Goal: Information Seeking & Learning: Learn about a topic

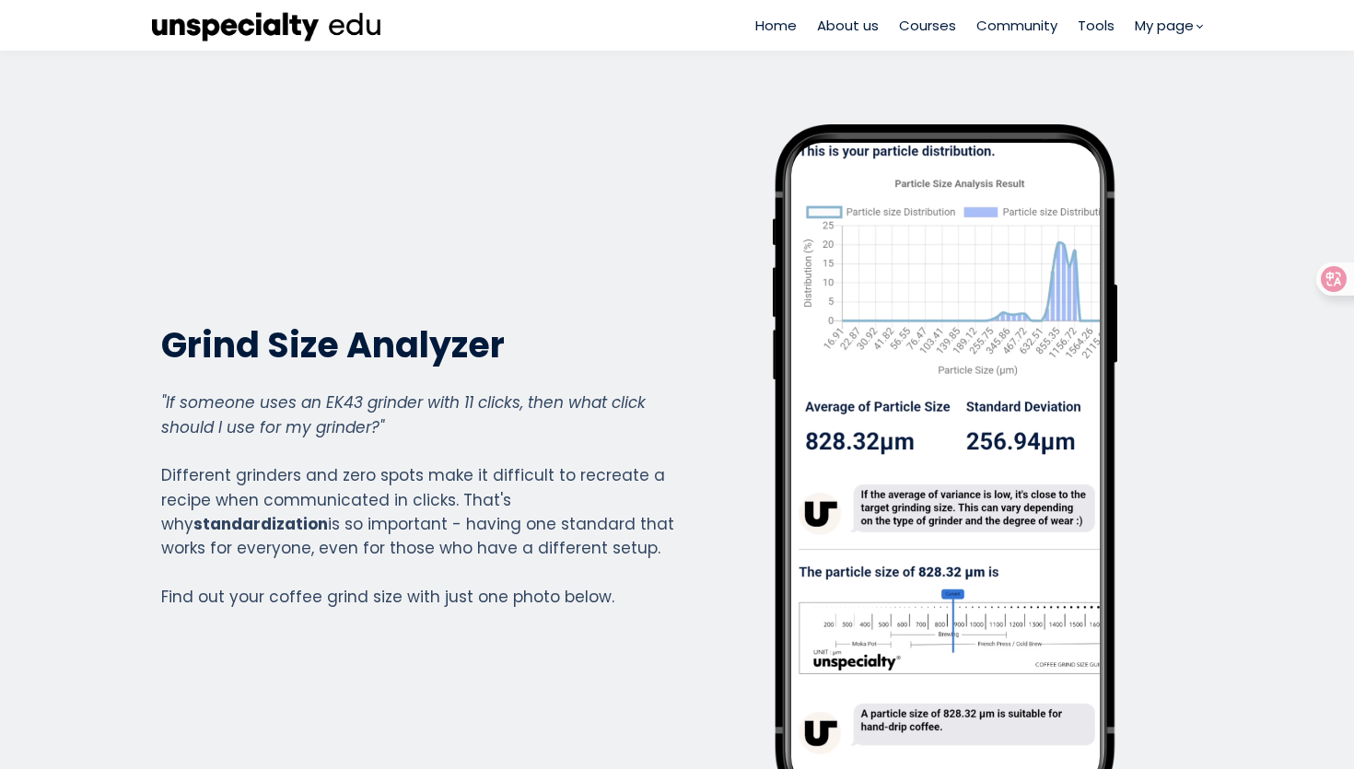
scroll to position [1331, 737]
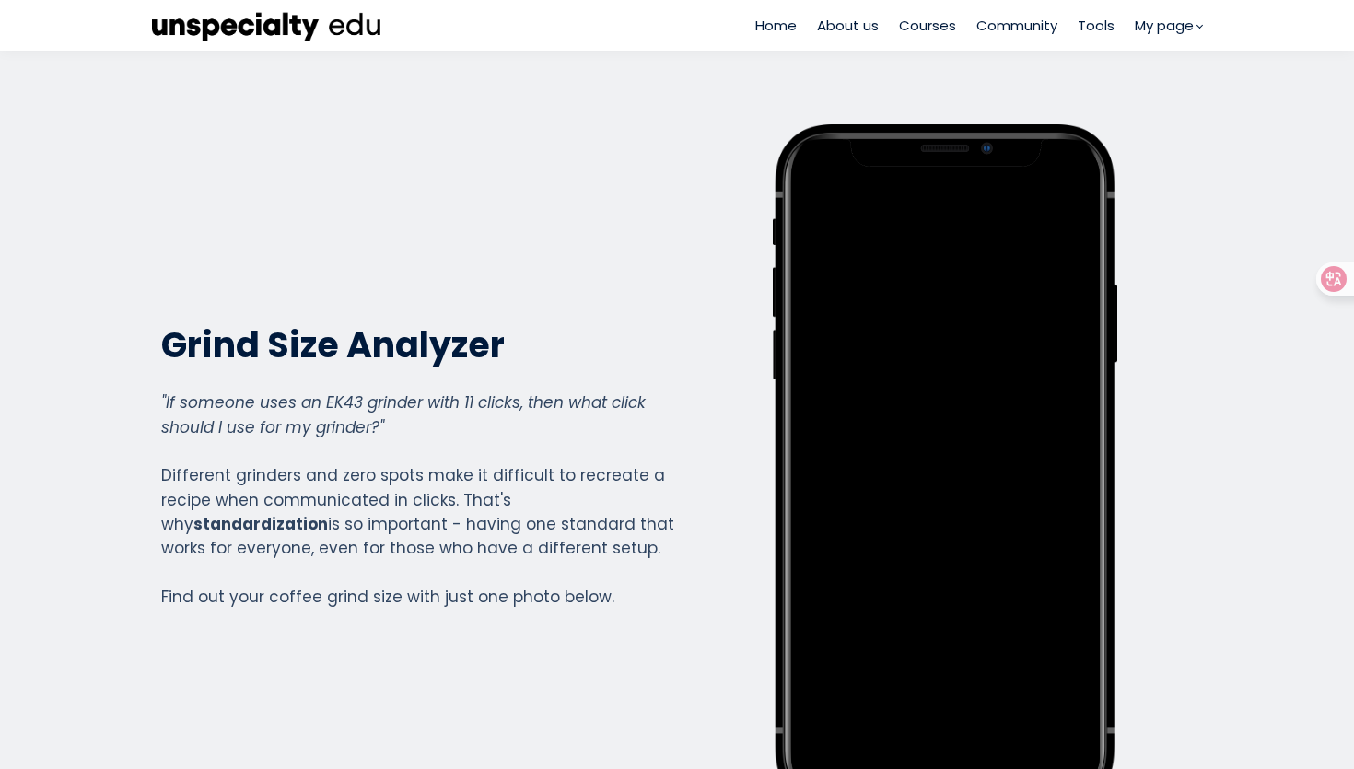
click at [1102, 22] on span "Tools" at bounding box center [1095, 25] width 37 height 21
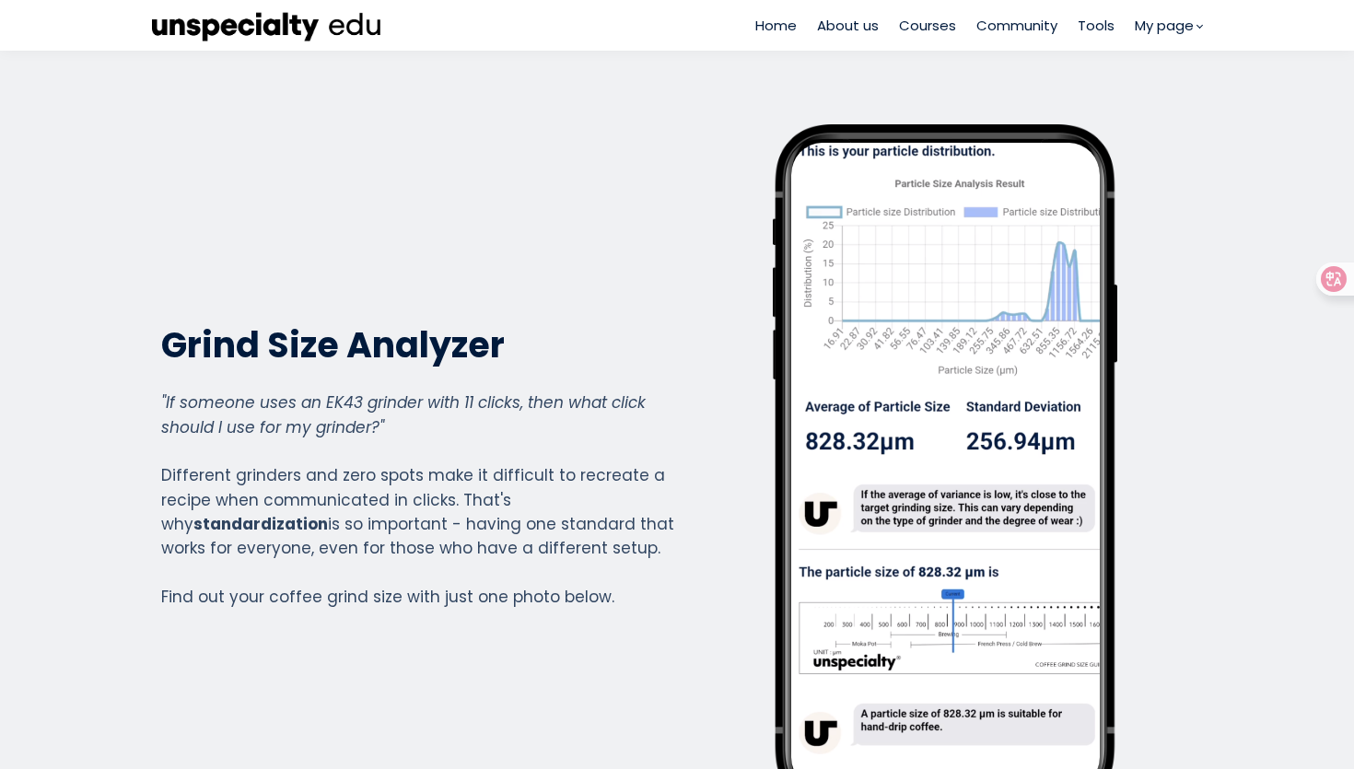
scroll to position [1331, 737]
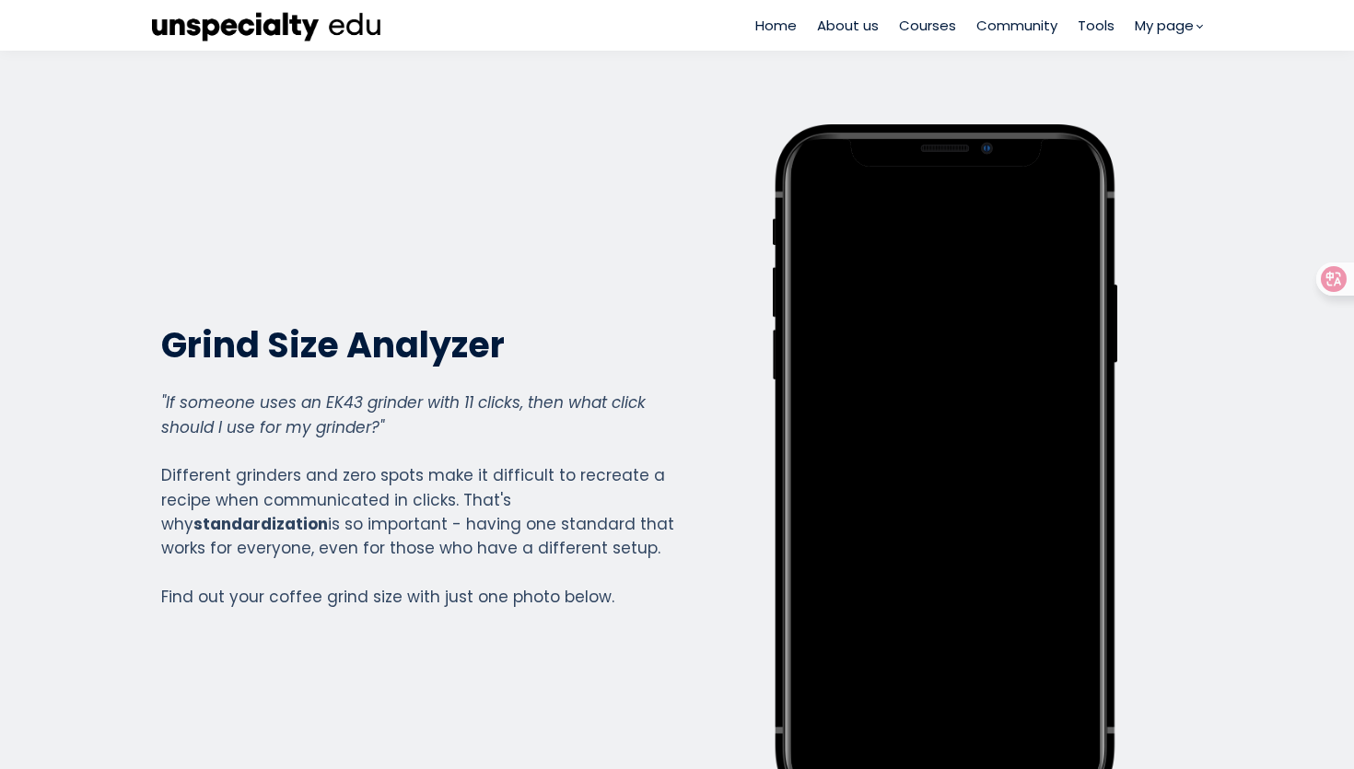
click at [1018, 27] on span "Community" at bounding box center [1016, 25] width 81 height 21
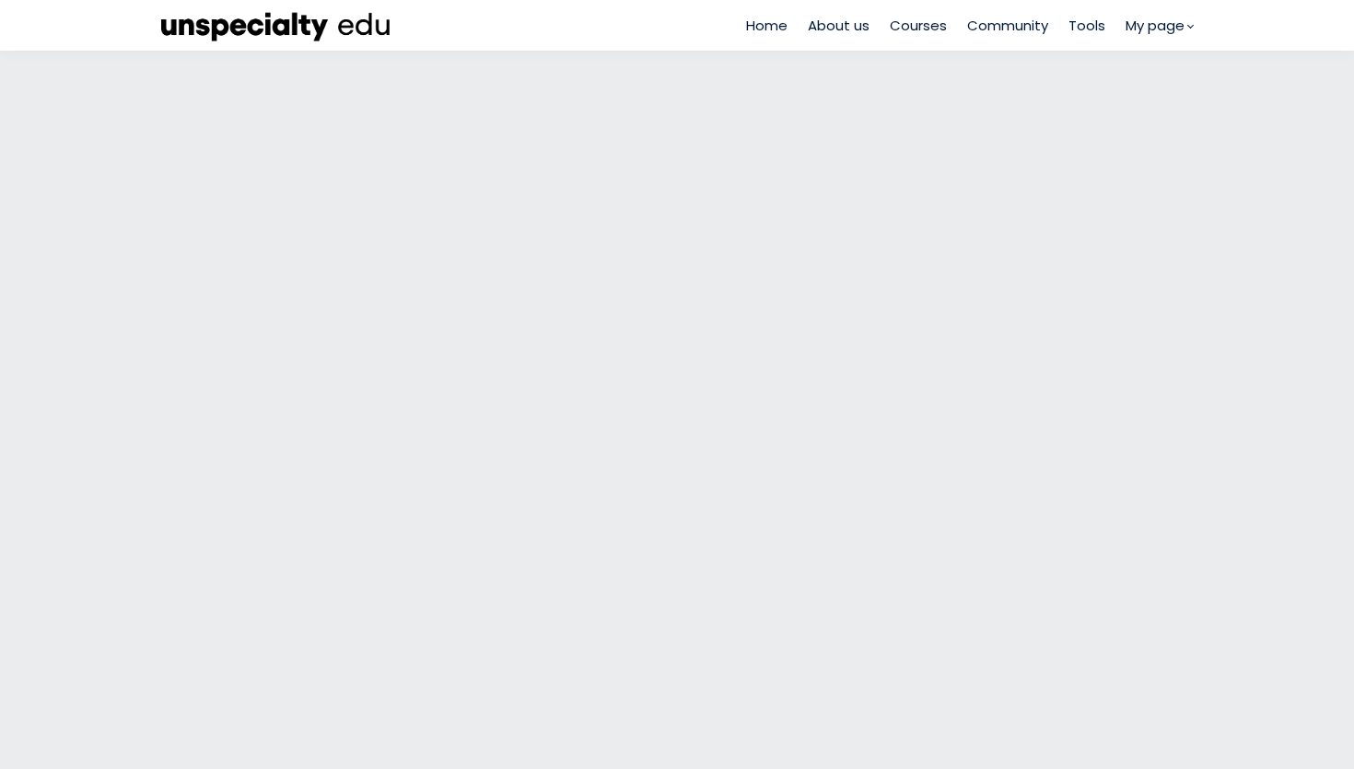
click at [924, 30] on span "Courses" at bounding box center [917, 25] width 57 height 21
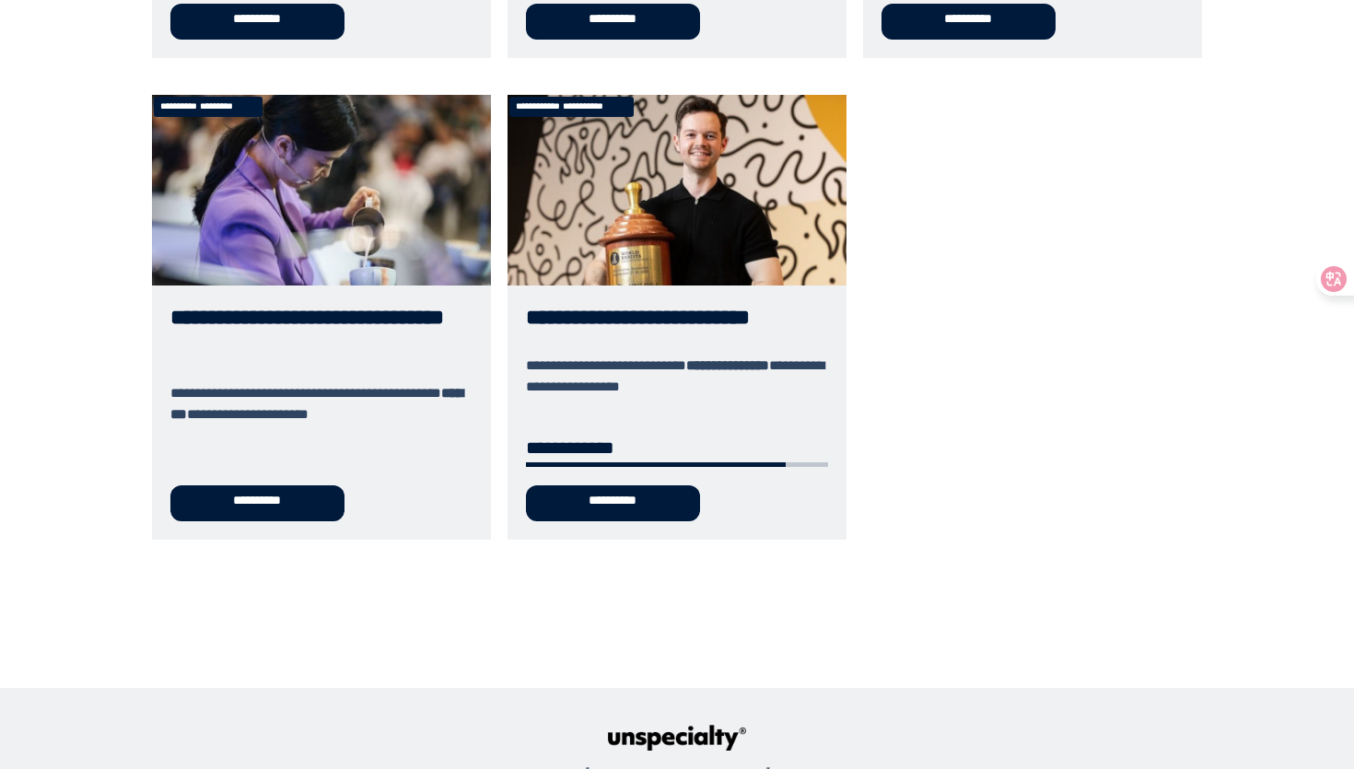
scroll to position [1039, 0]
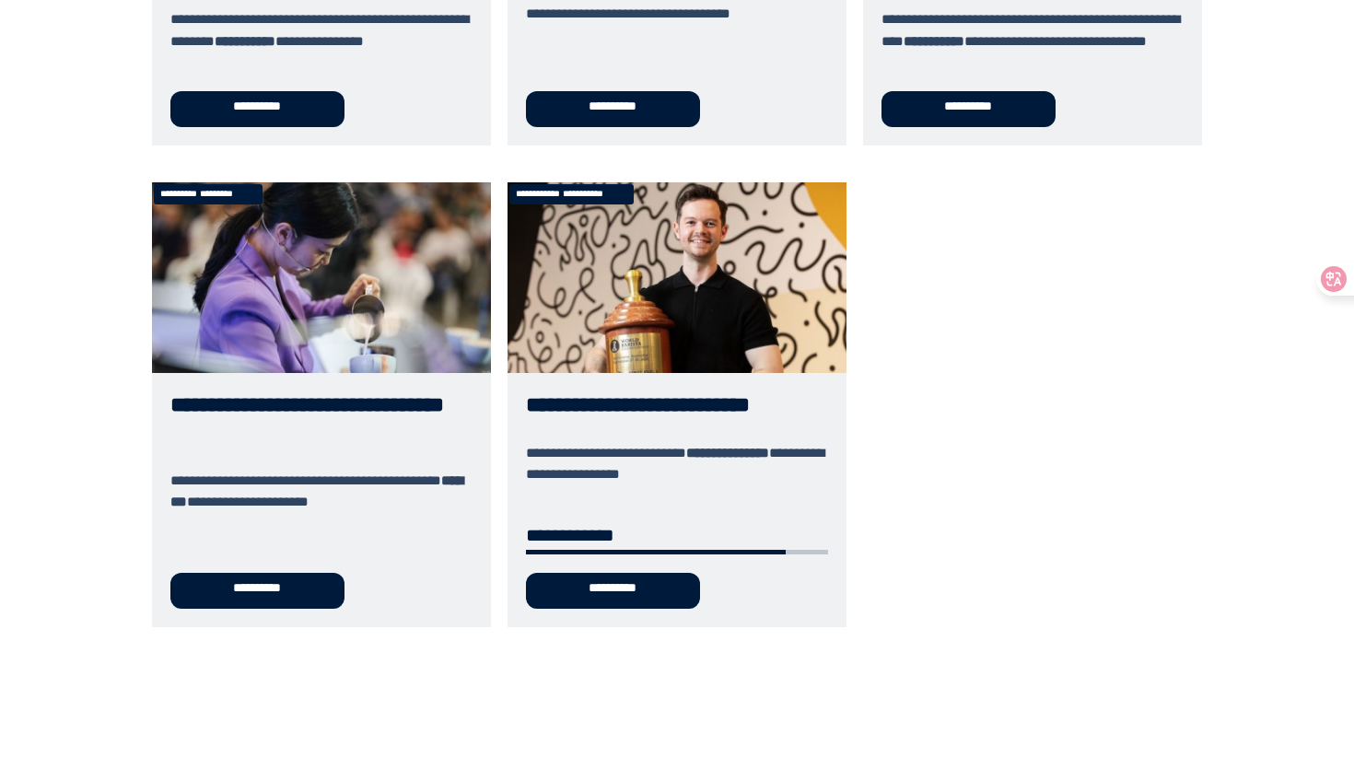
click at [241, 308] on link "**********" at bounding box center [321, 404] width 339 height 445
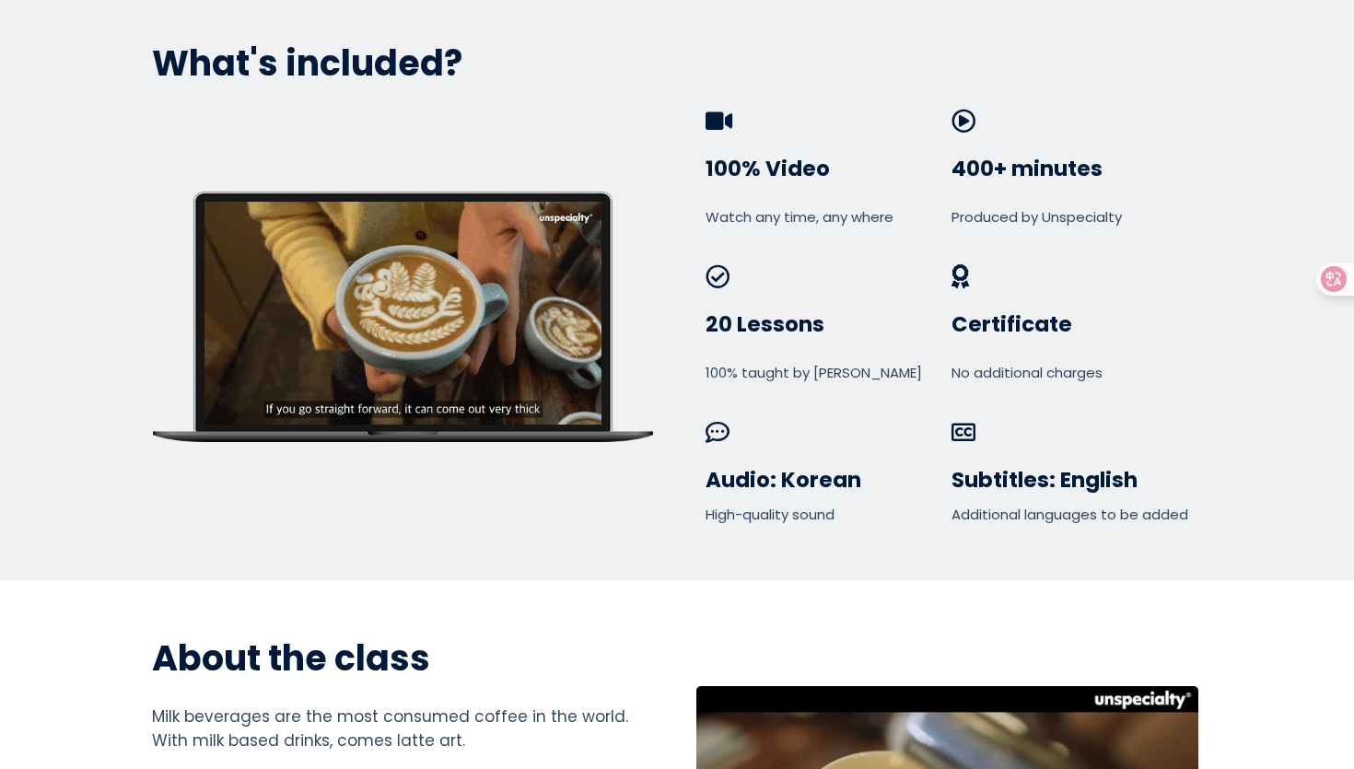
scroll to position [515, 0]
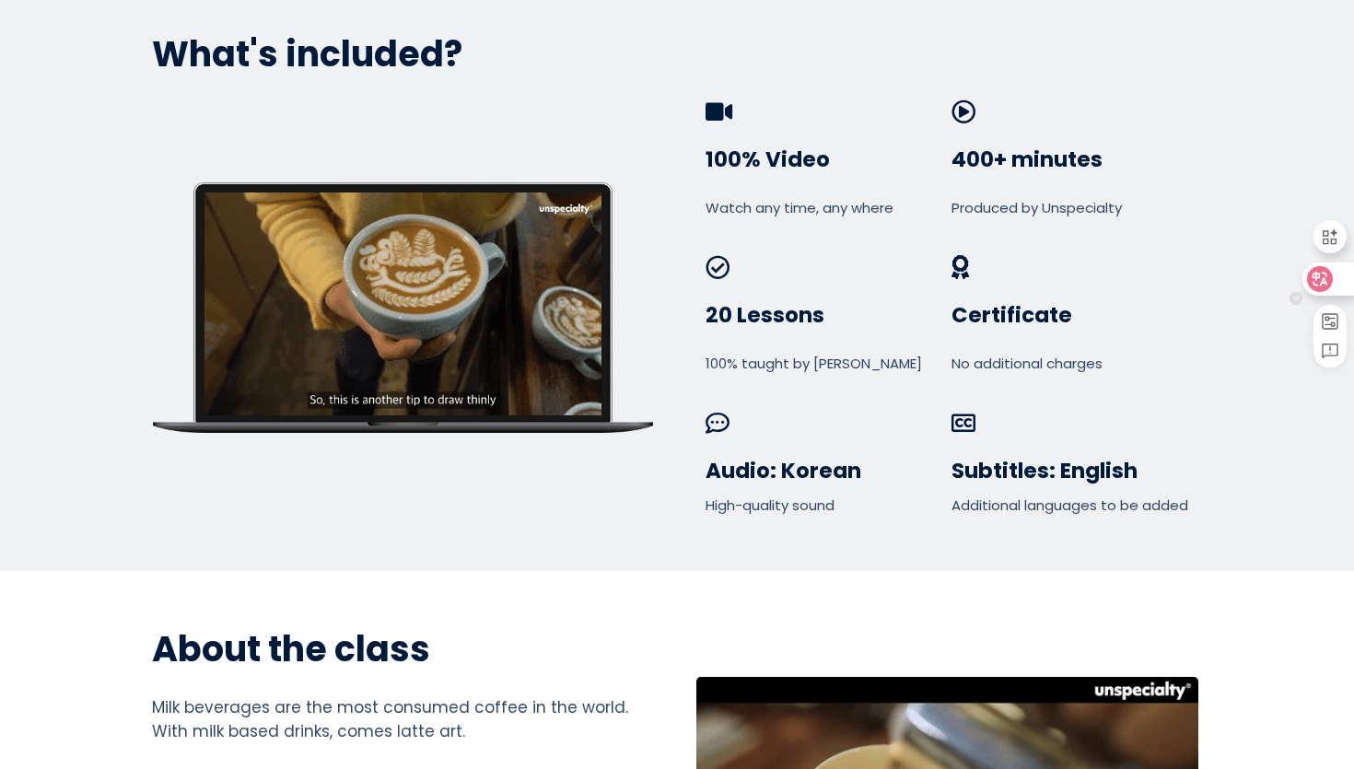
click at [1336, 285] on div at bounding box center [1327, 278] width 50 height 33
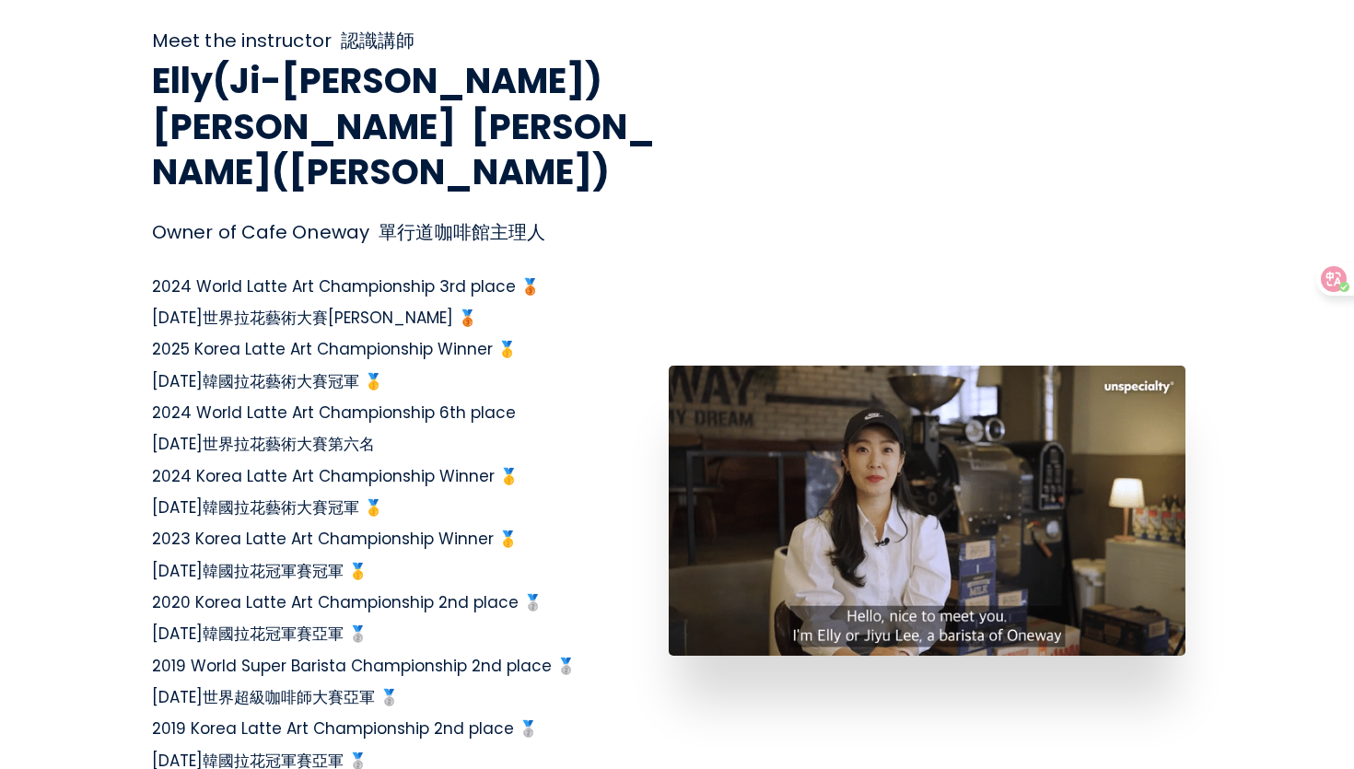
scroll to position [3296, 0]
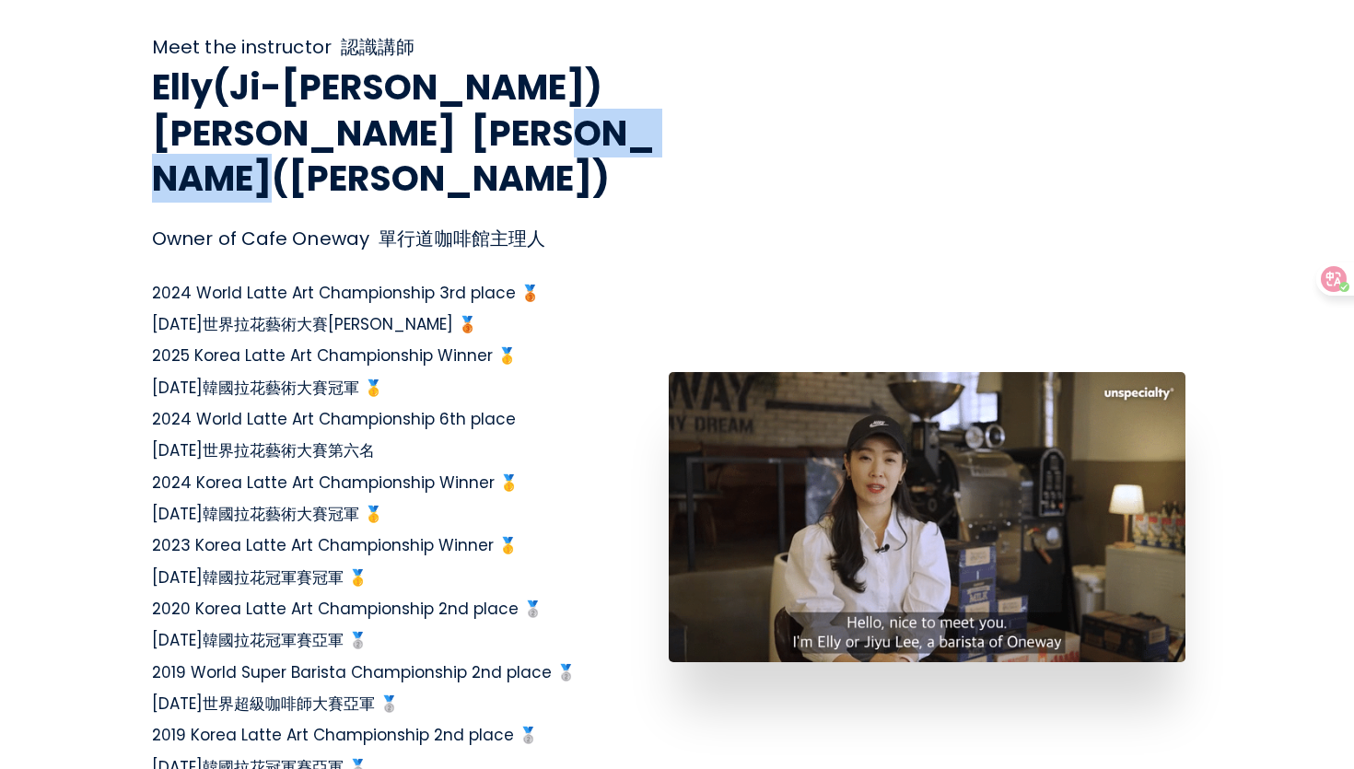
drag, startPoint x: 545, startPoint y: 86, endPoint x: 205, endPoint y: 132, distance: 342.9
click at [203, 135] on font "[PERSON_NAME]([PERSON_NAME])" at bounding box center [403, 156] width 503 height 94
copy font "[PERSON_NAME]"
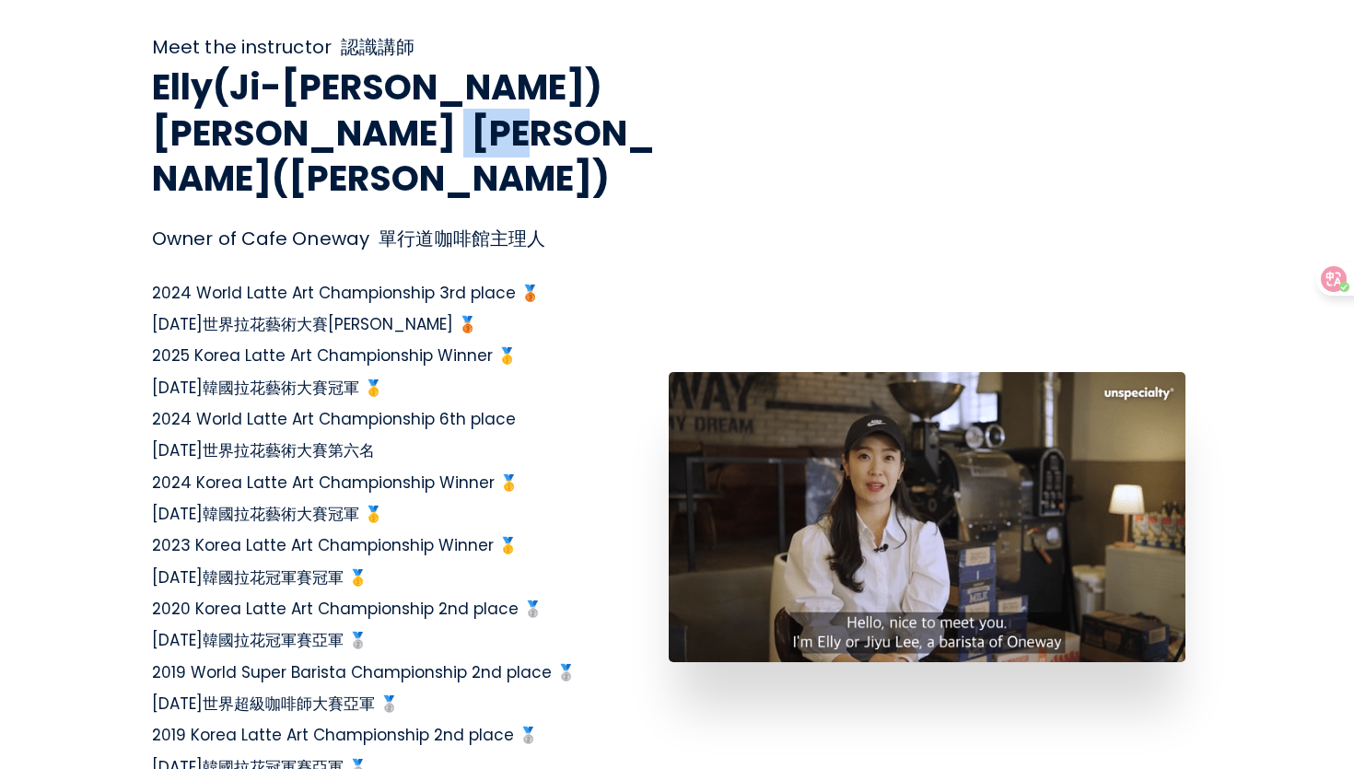
drag, startPoint x: 413, startPoint y: 76, endPoint x: 512, endPoint y: 77, distance: 98.5
click at [513, 109] on font "[PERSON_NAME]([PERSON_NAME])" at bounding box center [403, 156] width 503 height 94
copy font "[PERSON_NAME]"
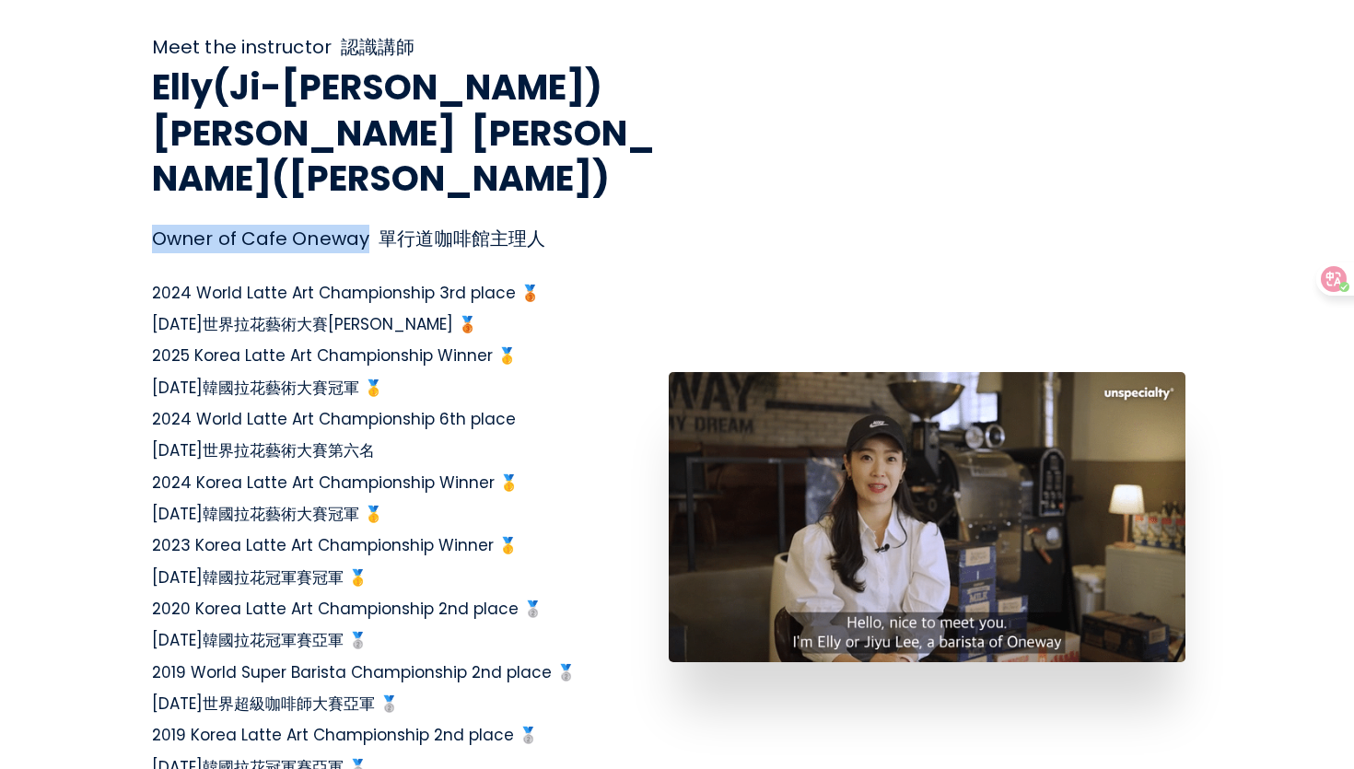
drag, startPoint x: 149, startPoint y: 194, endPoint x: 359, endPoint y: 204, distance: 210.2
click at [359, 225] on div "Owner of Cafe Oneway 單行道咖啡館主理人" at bounding box center [410, 239] width 517 height 29
copy div "Owner of Cafe Oneway"
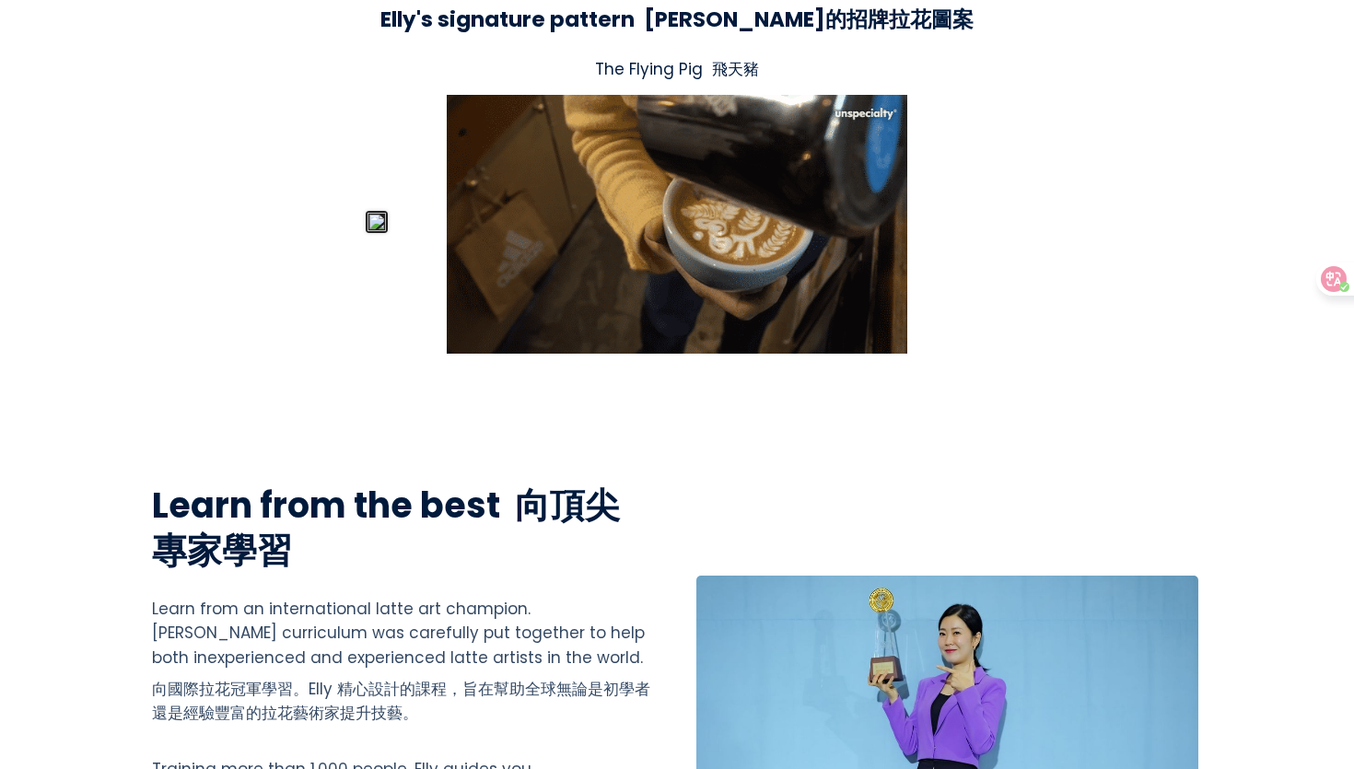
scroll to position [5899, 0]
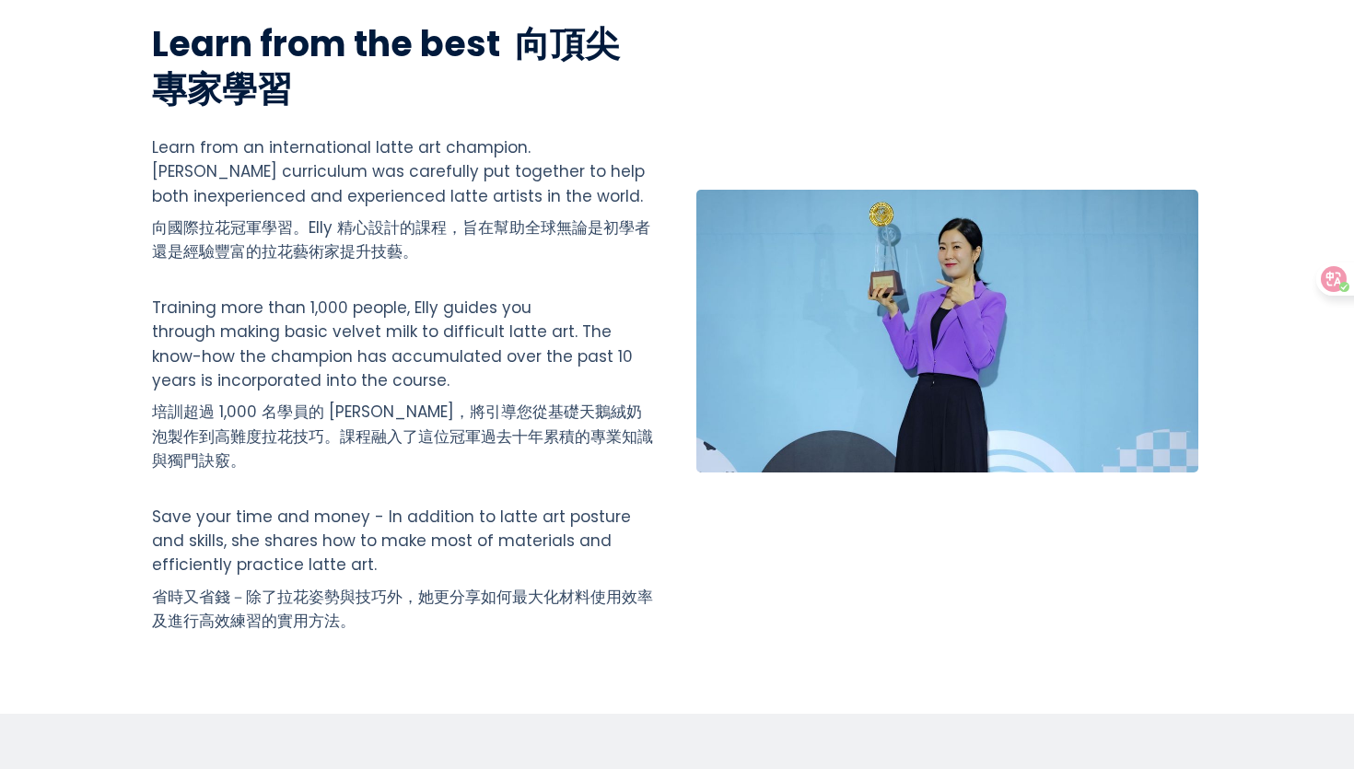
click at [610, 401] on font "培訓超過 1,000 名學員的 [PERSON_NAME]，將引導您從基礎天鵝絨奶泡製作到高難度拉花技巧。課程融入了這位冠軍過去十年累積的專業知識與獨門訣竅。" at bounding box center [402, 436] width 501 height 71
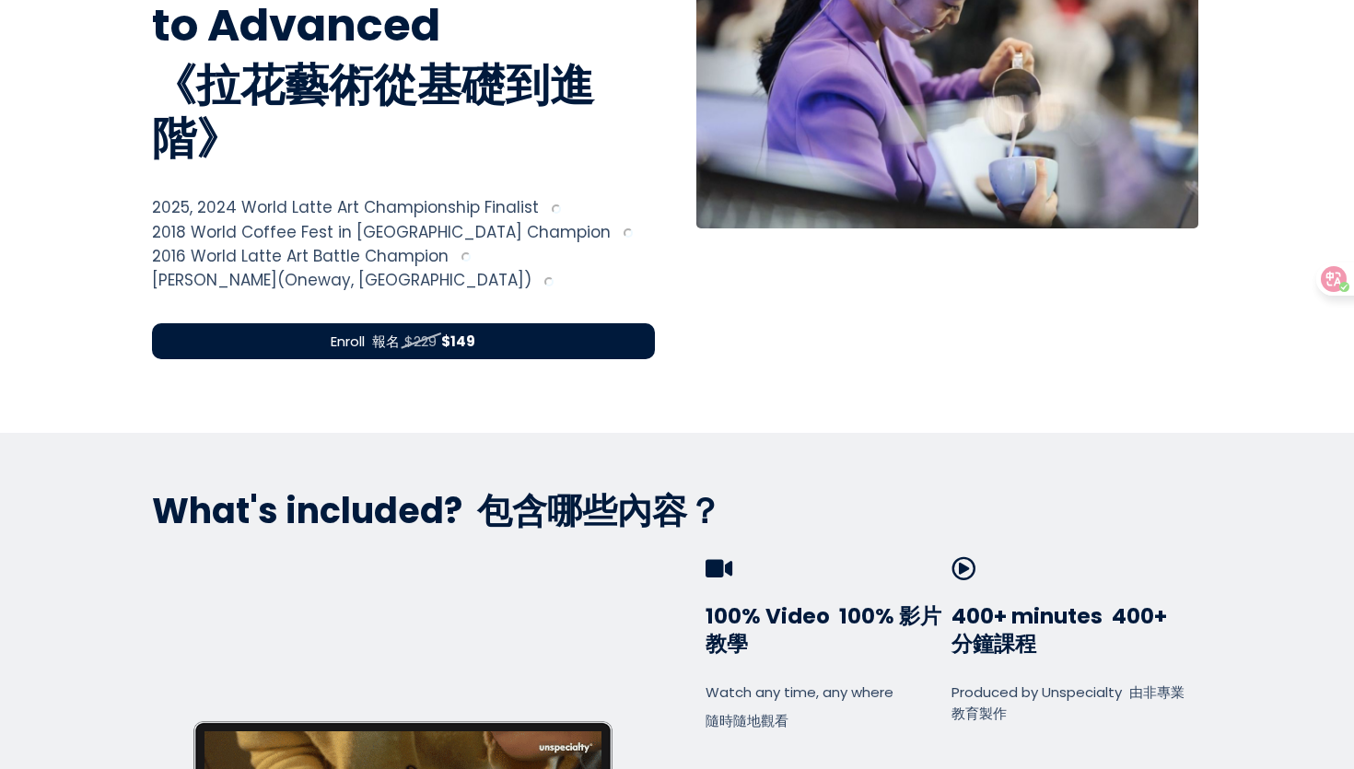
scroll to position [0, 0]
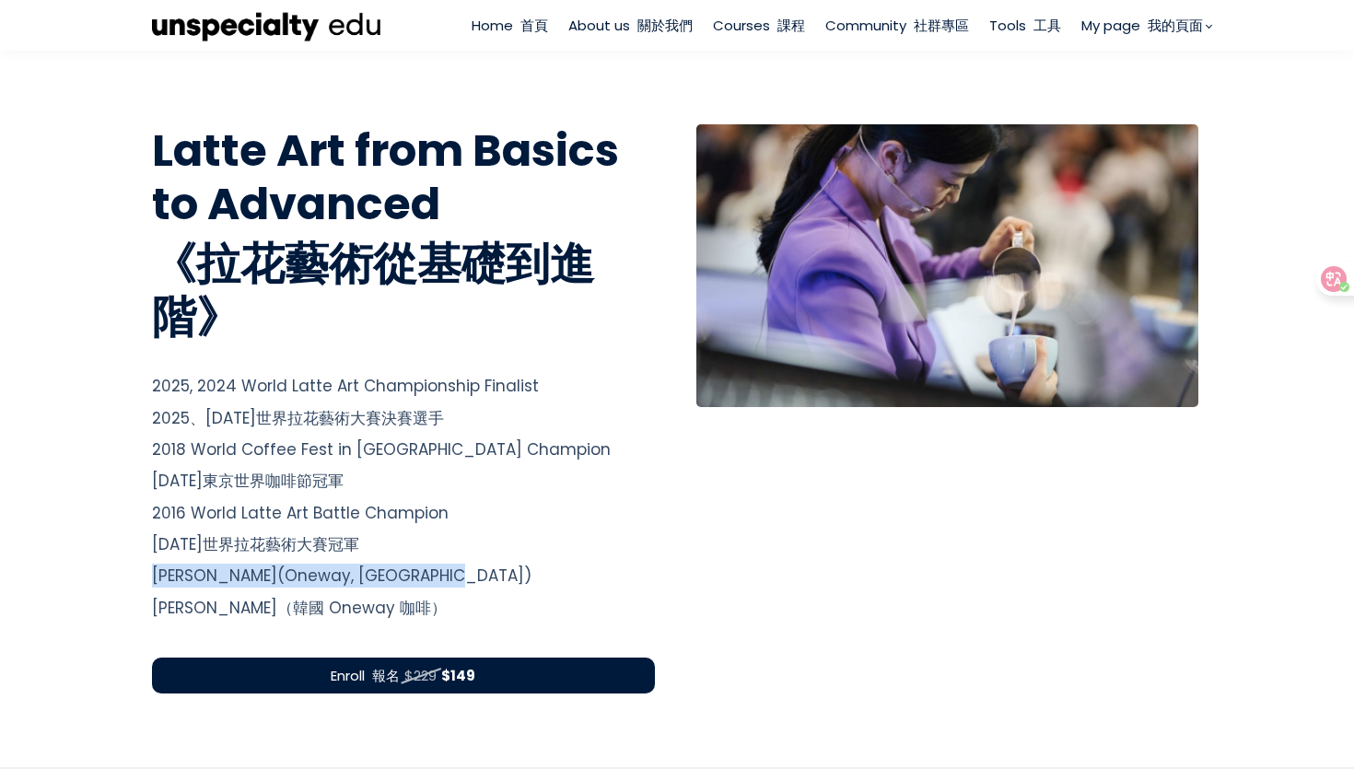
drag, startPoint x: 149, startPoint y: 574, endPoint x: 381, endPoint y: 570, distance: 232.1
click at [381, 570] on span "2025, 2024 World Latte Art Championship Finalist 2025、[DATE]世界拉花藝術大賽決賽選手 2018 W…" at bounding box center [381, 496] width 459 height 243
copy span "[PERSON_NAME] (Oneway, [GEOGRAPHIC_DATA]"
